Goal: Use online tool/utility: Utilize a website feature to perform a specific function

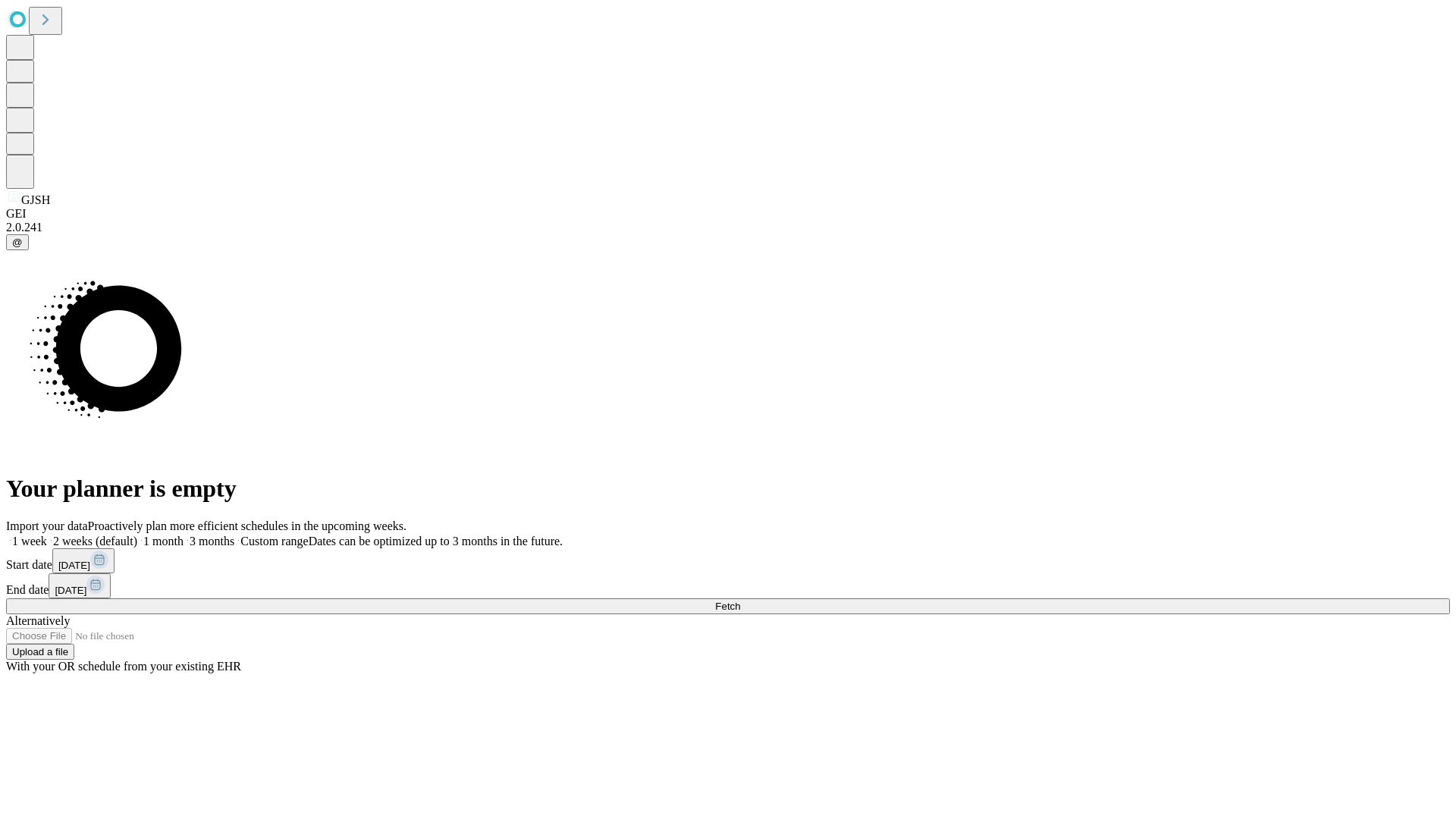
click at [740, 600] on span "Fetch" at bounding box center [727, 606] width 25 height 11
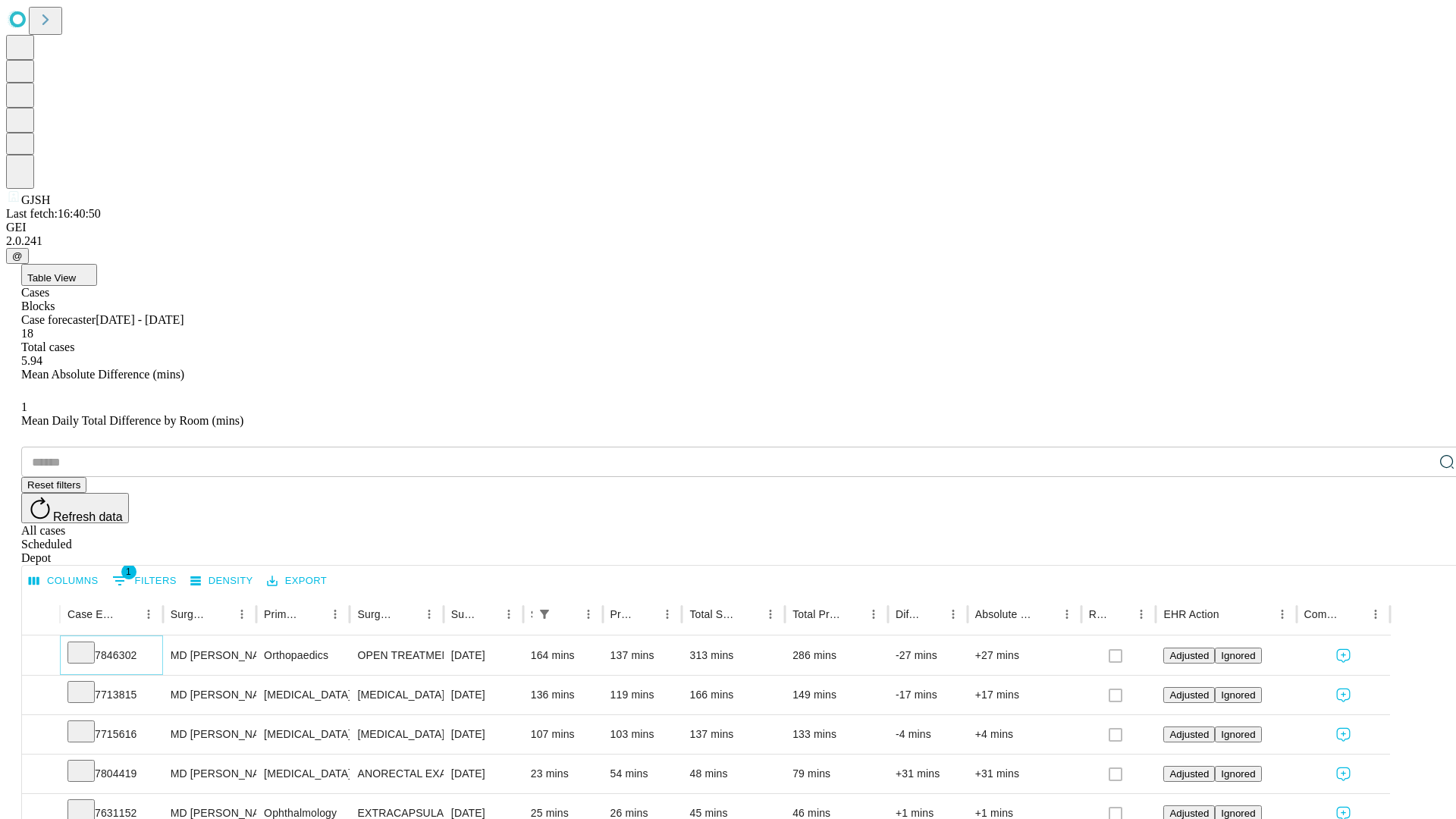
click at [89, 643] on icon at bounding box center [81, 651] width 15 height 15
